Goal: Task Accomplishment & Management: Manage account settings

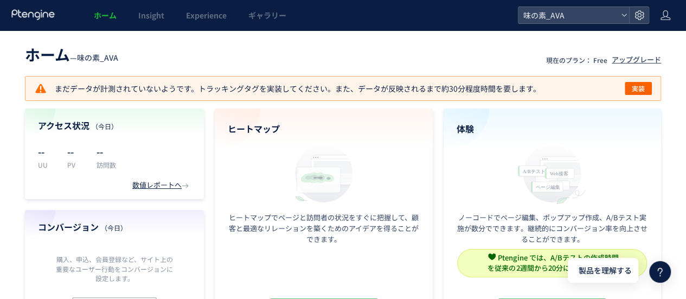
click at [437, 62] on header "ホーム — 味の素_AVA 現在のプラン： Free アップグレード" at bounding box center [343, 53] width 636 height 24
click at [666, 15] on icon at bounding box center [665, 15] width 11 height 11
click at [651, 43] on span "アカウント設定" at bounding box center [637, 42] width 53 height 11
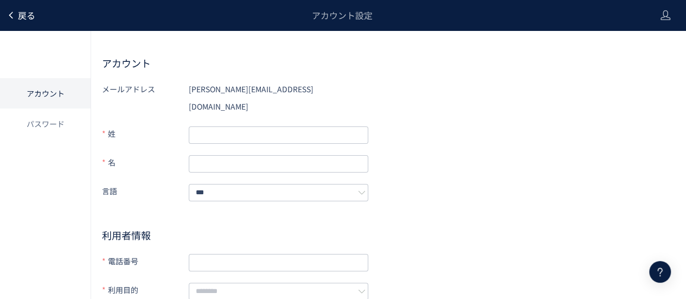
click at [29, 11] on span "戻る" at bounding box center [26, 15] width 17 height 13
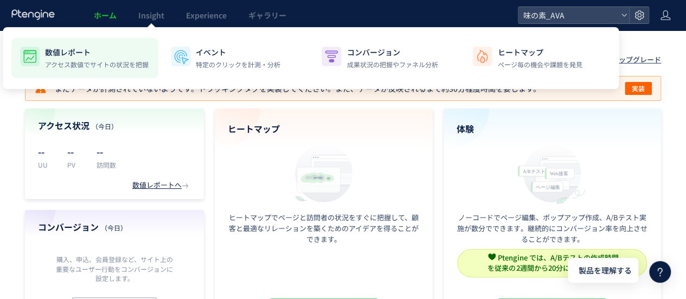
click at [115, 57] on p "数値レポート" at bounding box center [97, 52] width 104 height 11
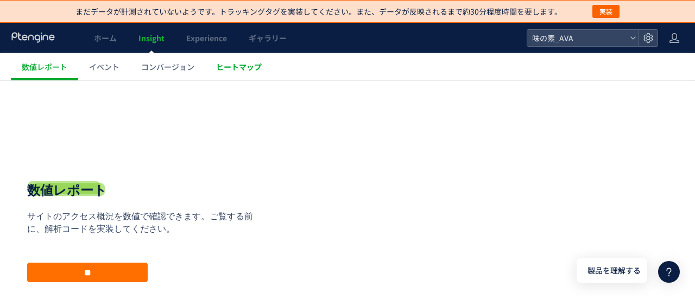
click at [233, 71] on span "ヒートマップ" at bounding box center [239, 66] width 46 height 11
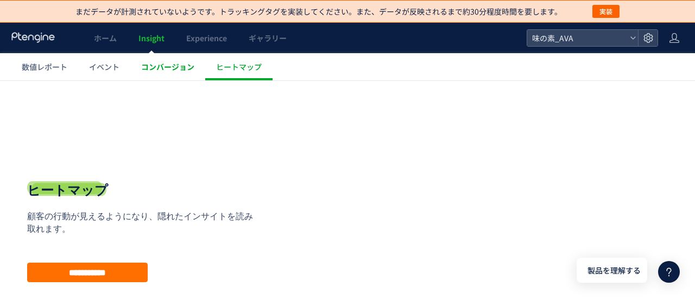
click at [158, 60] on link "コンバージョン" at bounding box center [167, 66] width 75 height 27
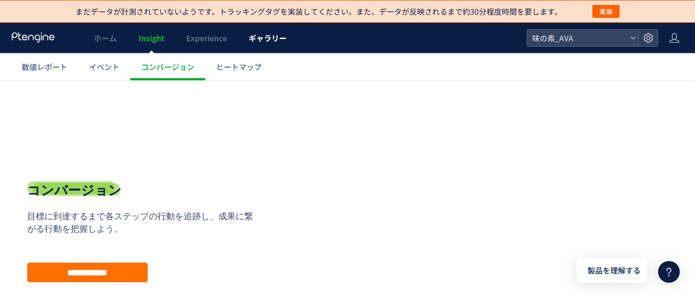
click at [257, 42] on span "ギャラリー" at bounding box center [268, 38] width 38 height 11
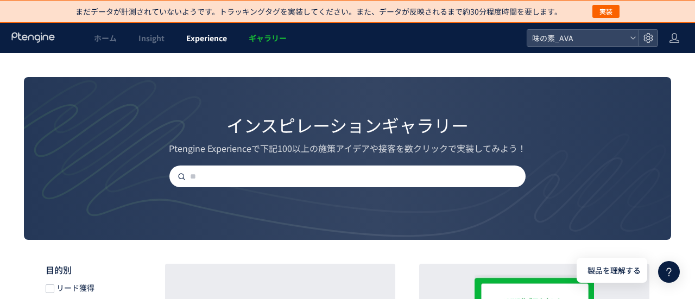
click at [220, 40] on span "Experience" at bounding box center [206, 38] width 41 height 11
click at [251, 40] on div at bounding box center [347, 149] width 695 height 299
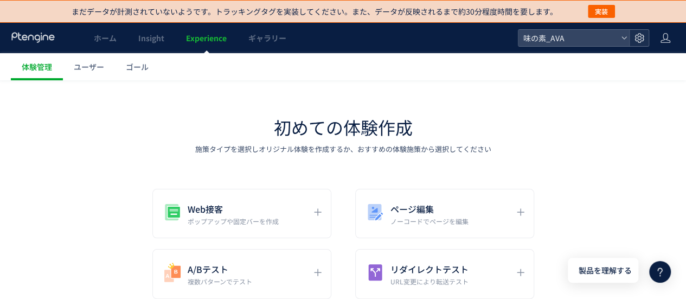
click at [644, 42] on icon at bounding box center [639, 38] width 11 height 11
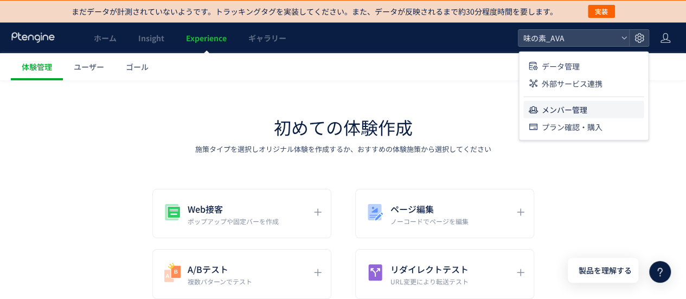
click at [584, 107] on span "メンバー管理" at bounding box center [565, 109] width 46 height 17
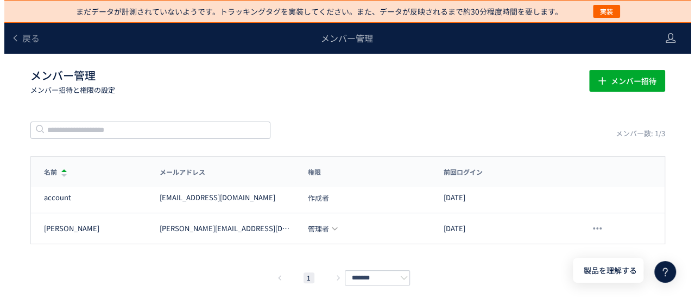
scroll to position [5, 0]
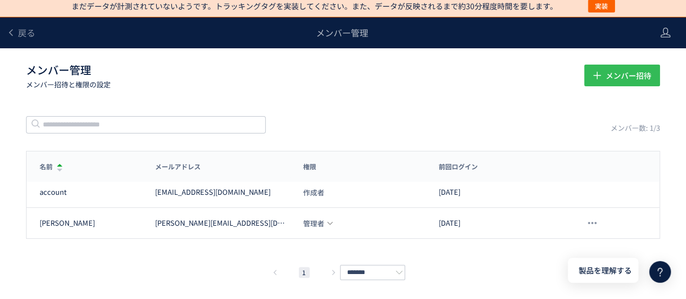
click at [622, 75] on span "メンバー招待" at bounding box center [629, 76] width 46 height 22
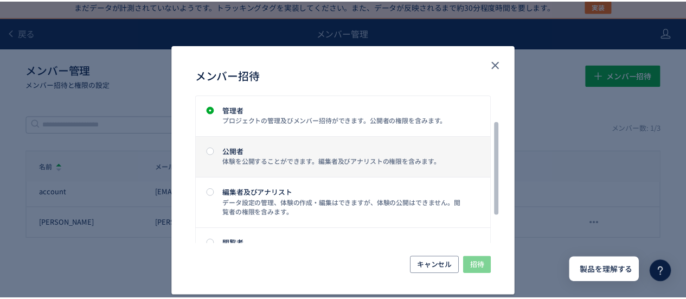
scroll to position [0, 0]
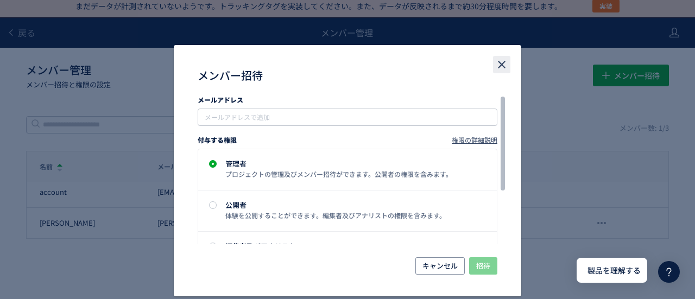
click at [495, 67] on icon "close" at bounding box center [501, 64] width 13 height 13
